Goal: Information Seeking & Learning: Learn about a topic

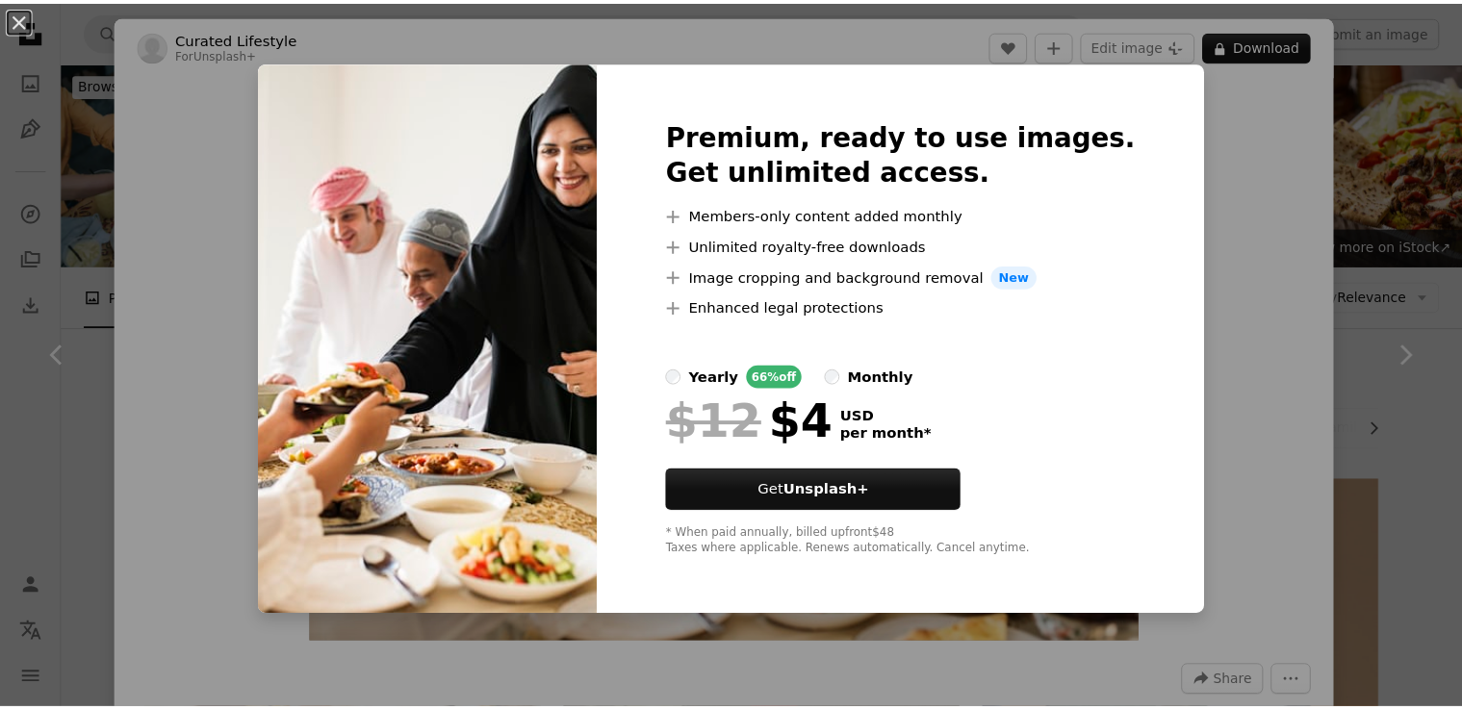
scroll to position [866, 0]
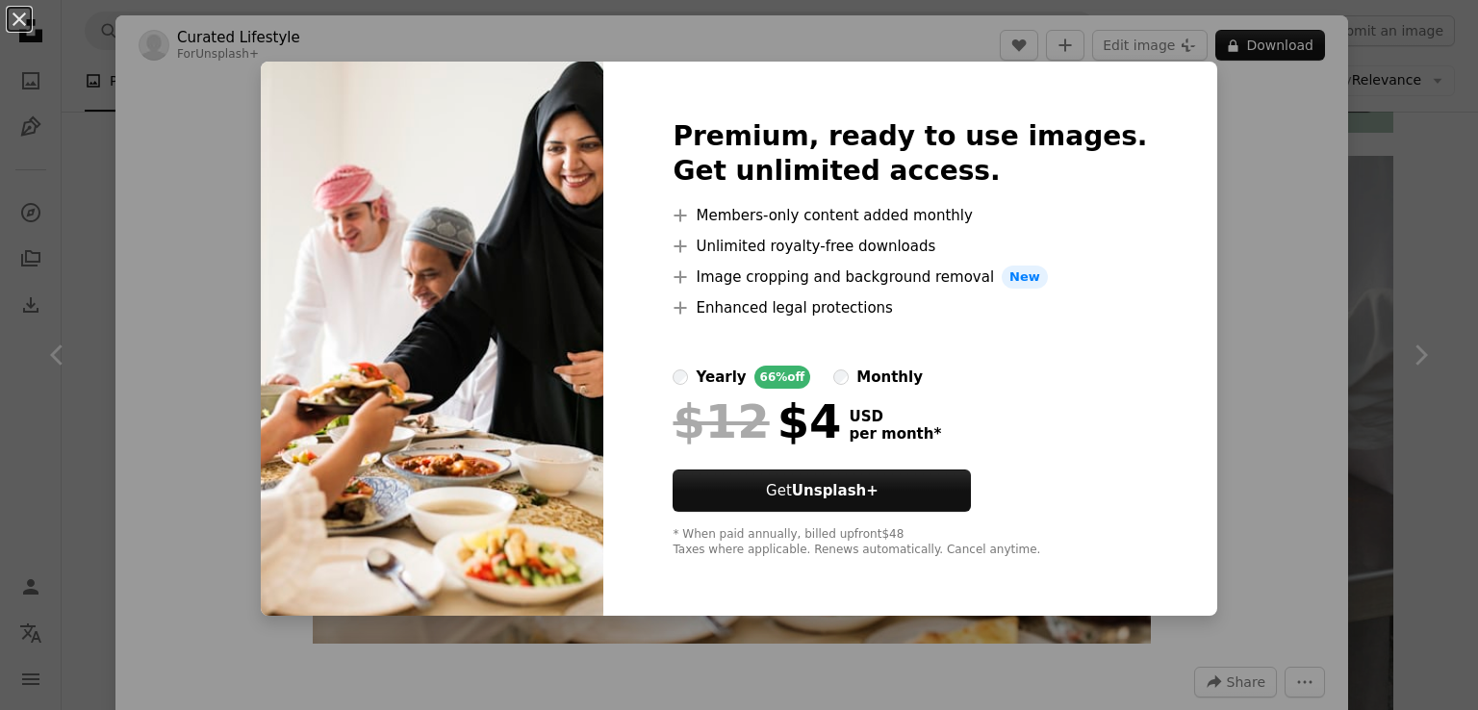
click at [873, 386] on label "monthly" at bounding box center [879, 377] width 90 height 23
click at [1223, 262] on div "An X shape Premium, ready to use images. Get unlimited access. A plus sign Memb…" at bounding box center [739, 355] width 1478 height 710
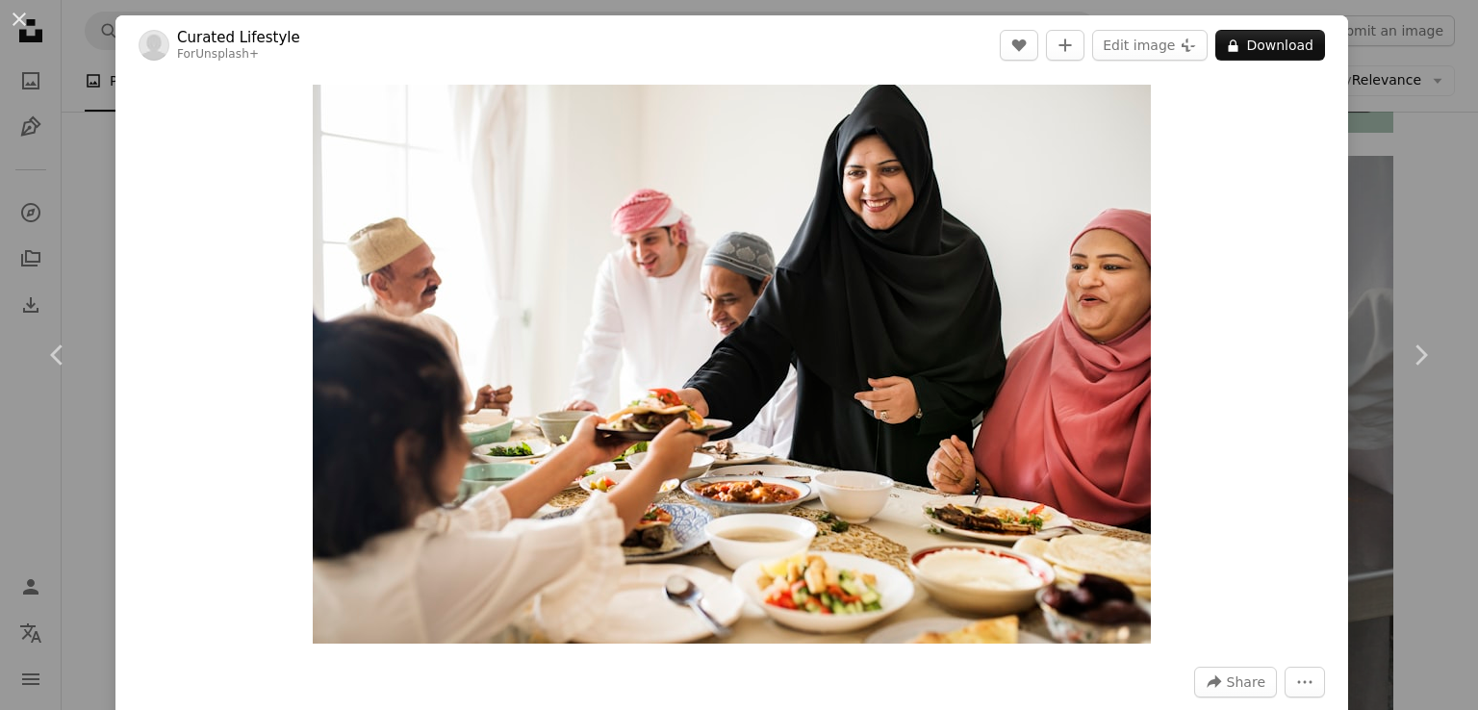
click at [92, 90] on div "An X shape Chevron left Chevron right Curated Lifestyle For Unsplash+ A heart A…" at bounding box center [739, 355] width 1478 height 710
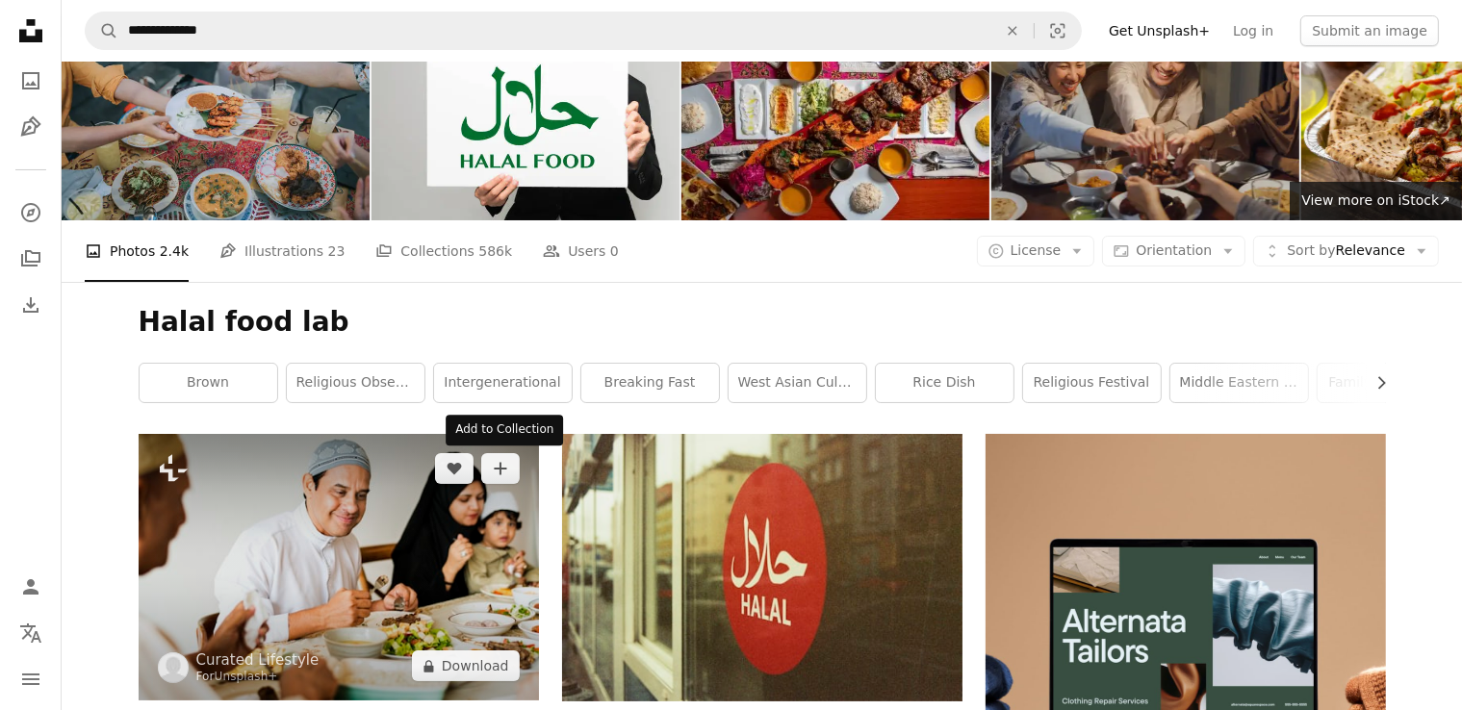
scroll to position [385, 0]
